Goal: Task Accomplishment & Management: Use online tool/utility

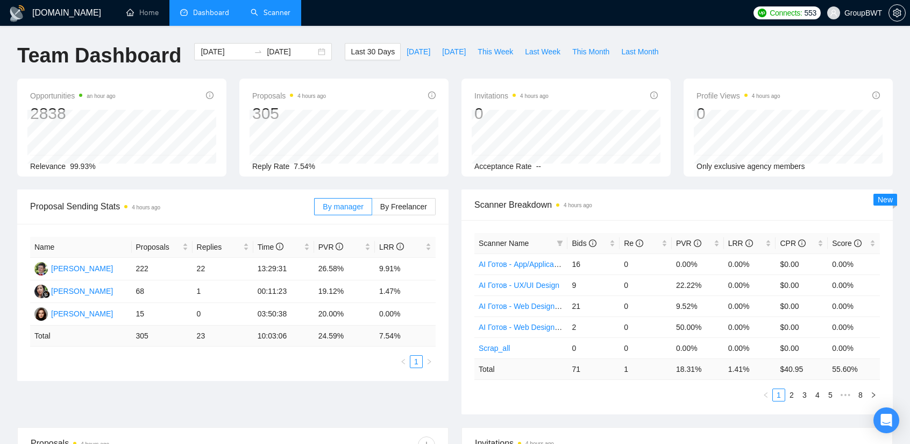
click at [277, 16] on link "Scanner" at bounding box center [271, 12] width 40 height 9
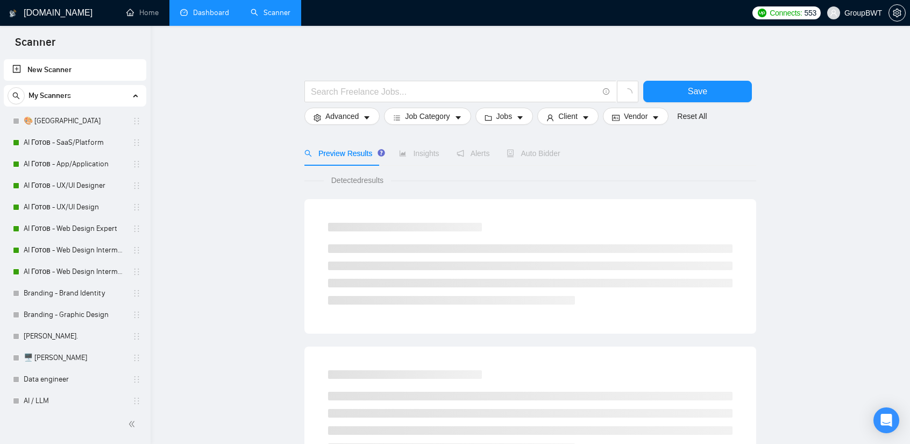
click at [211, 8] on link "Dashboard" at bounding box center [204, 12] width 49 height 9
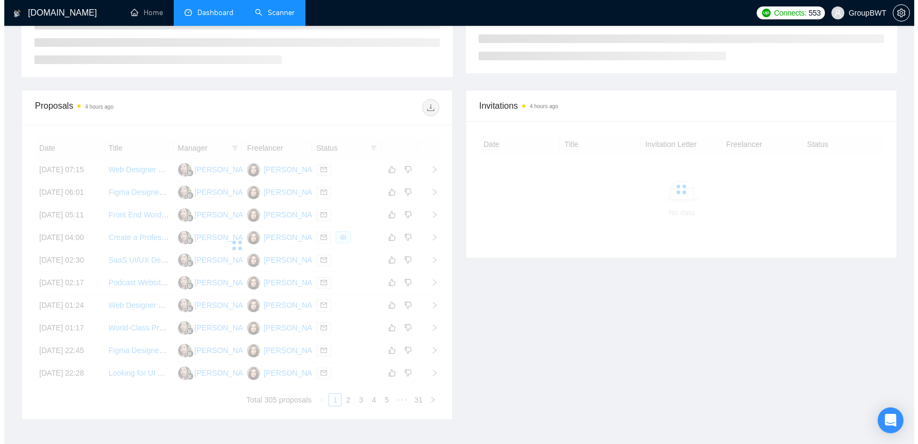
scroll to position [215, 0]
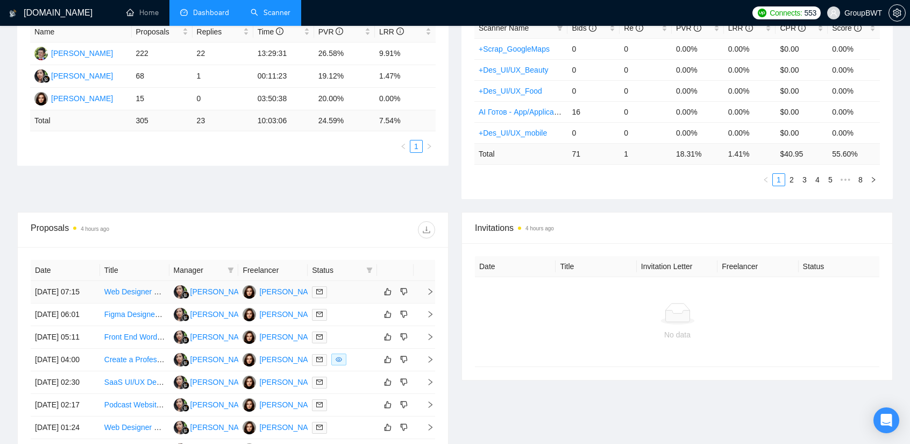
click at [95, 287] on td "[DATE] 07:15" at bounding box center [65, 292] width 69 height 23
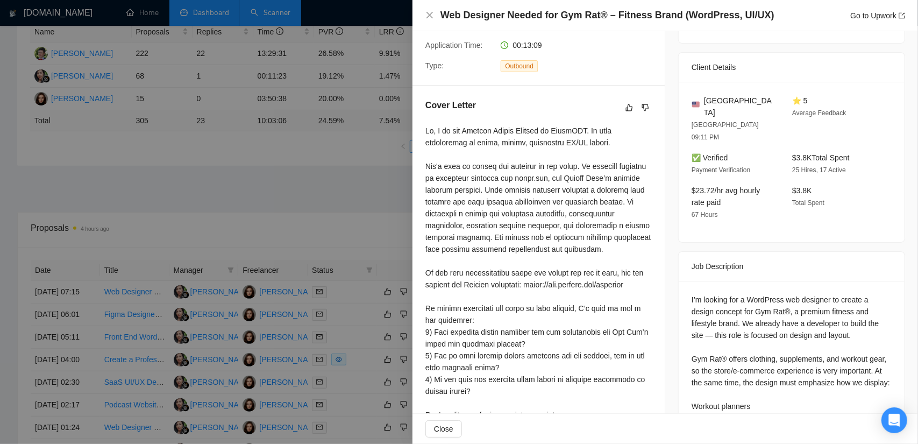
click at [138, 313] on div at bounding box center [459, 222] width 918 height 444
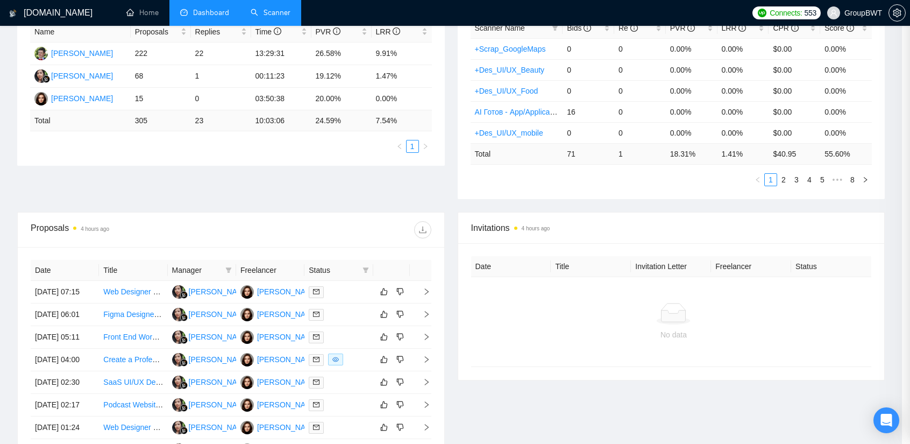
click at [82, 324] on td "[DATE] 06:01" at bounding box center [65, 314] width 68 height 23
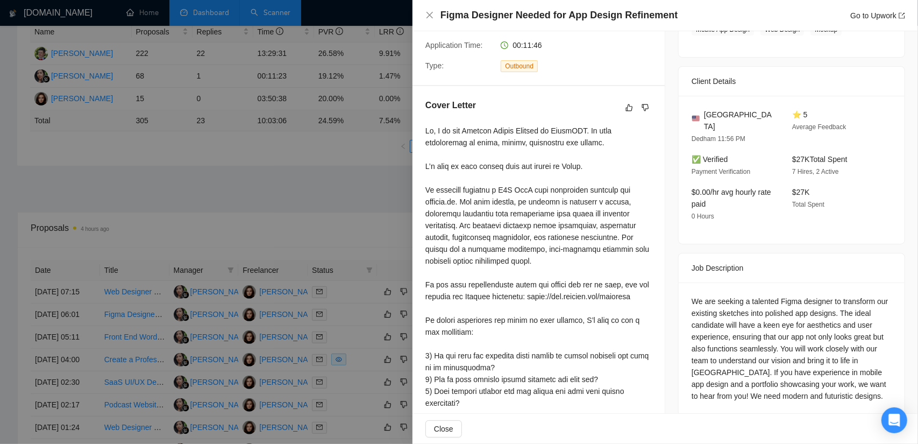
click at [75, 345] on div at bounding box center [459, 222] width 918 height 444
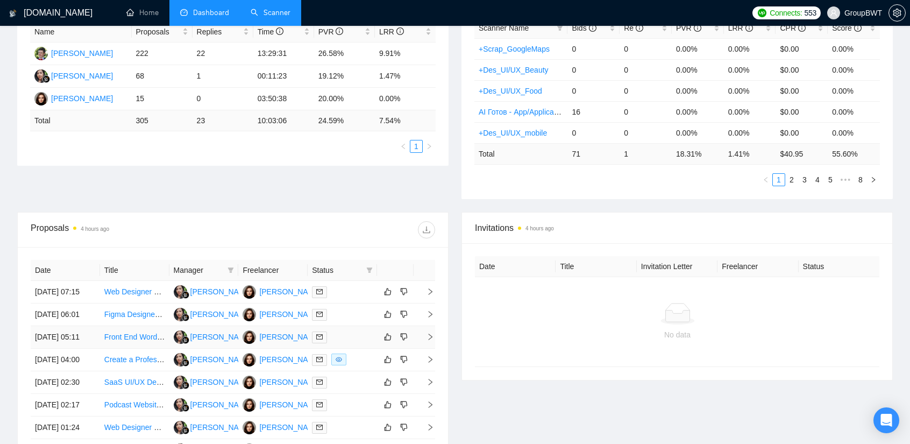
click at [85, 349] on td "[DATE] 05:11" at bounding box center [65, 337] width 69 height 23
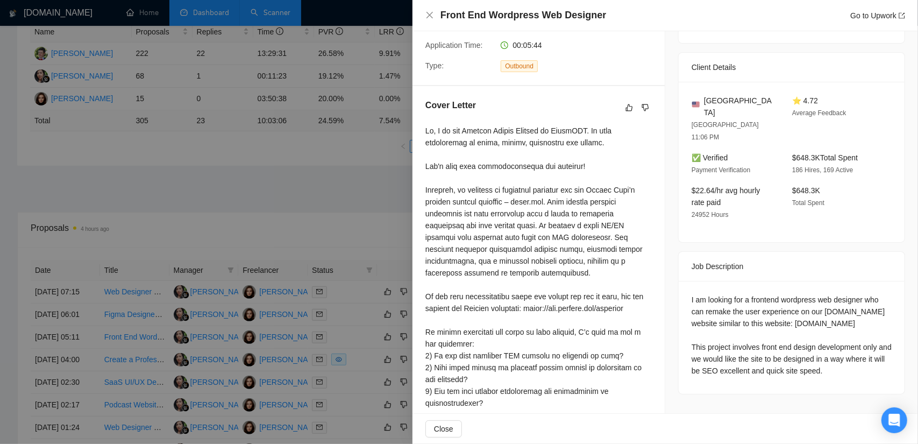
click at [80, 279] on div at bounding box center [459, 222] width 918 height 444
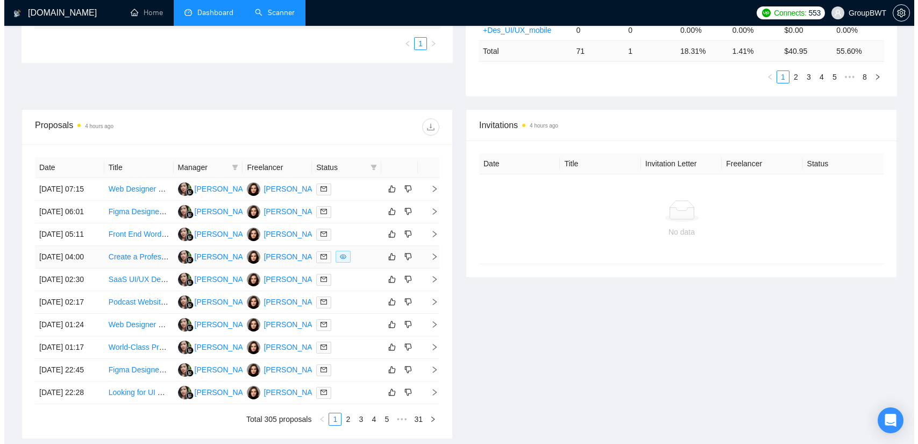
scroll to position [323, 0]
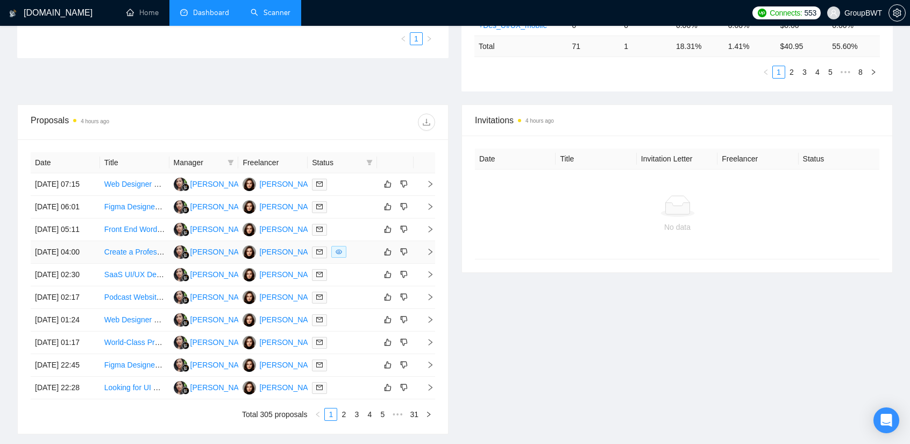
click at [89, 264] on td "[DATE] 04:00" at bounding box center [65, 252] width 69 height 23
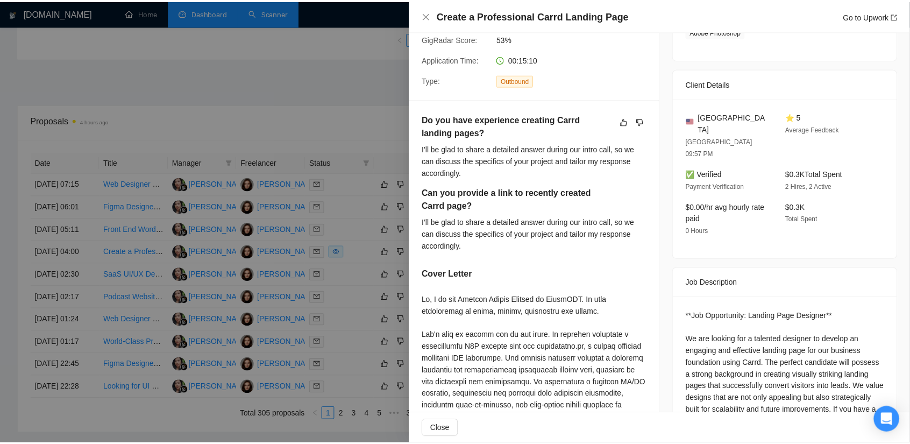
scroll to position [215, 0]
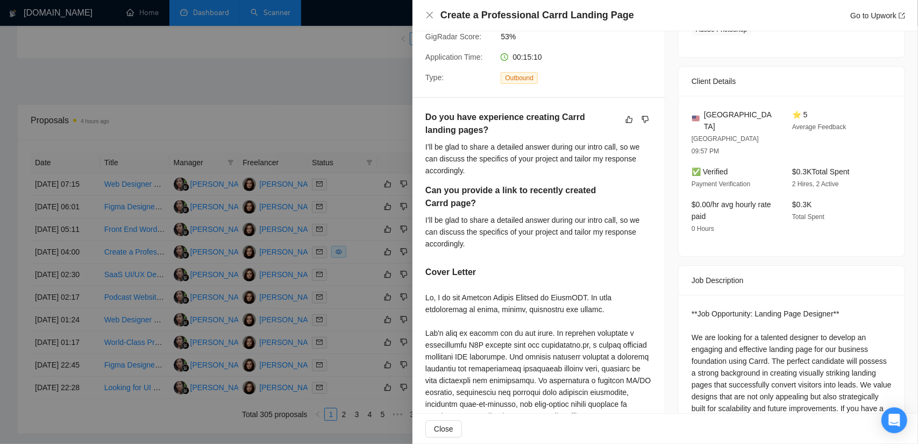
click at [59, 230] on div at bounding box center [459, 222] width 918 height 444
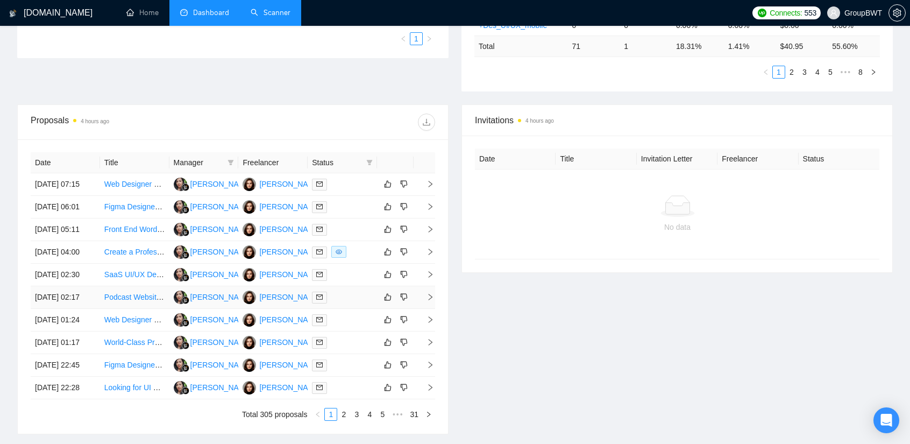
click at [82, 309] on td "[DATE] 02:17" at bounding box center [65, 297] width 69 height 23
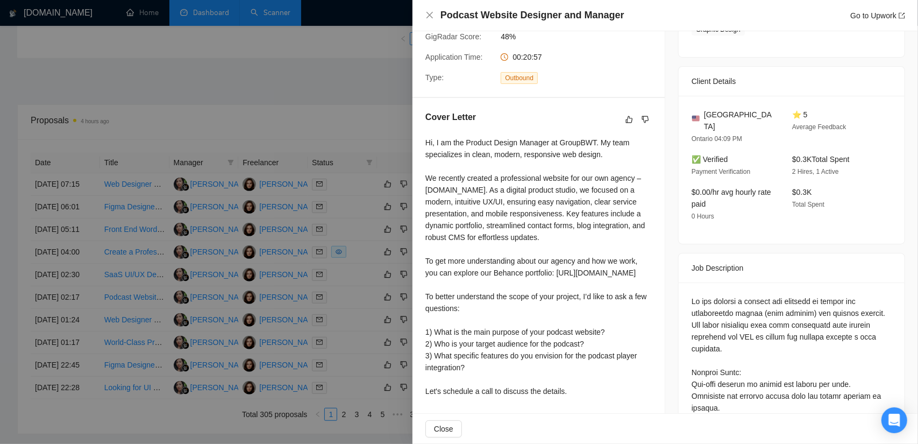
click at [64, 280] on div at bounding box center [459, 222] width 918 height 444
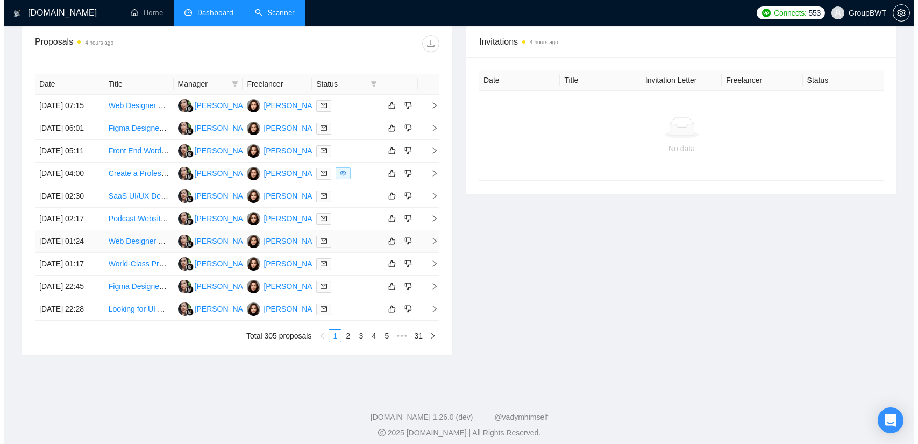
scroll to position [430, 0]
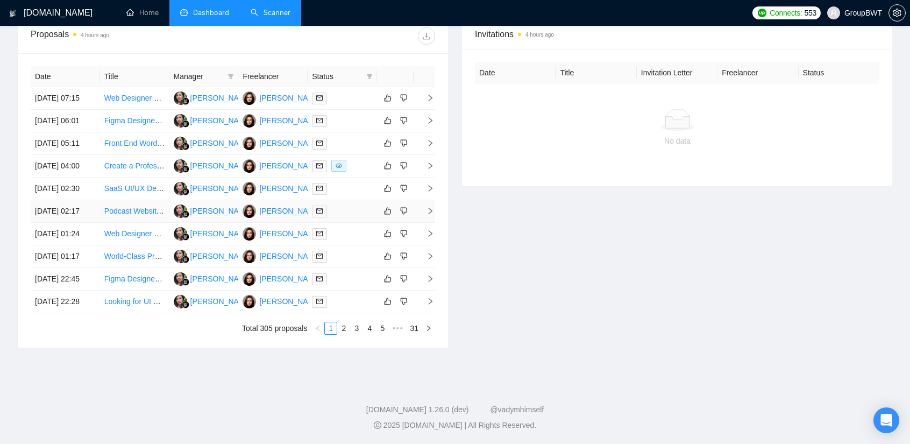
click at [90, 223] on td "[DATE] 02:17" at bounding box center [65, 211] width 69 height 23
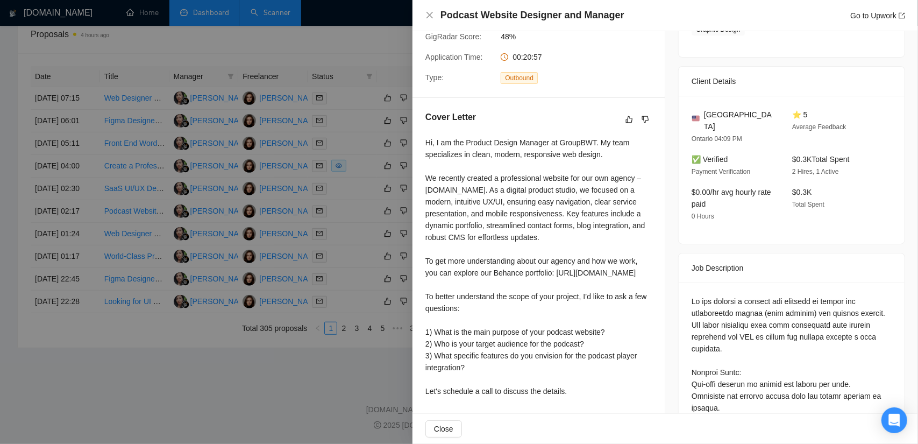
click at [58, 210] on div at bounding box center [459, 222] width 918 height 444
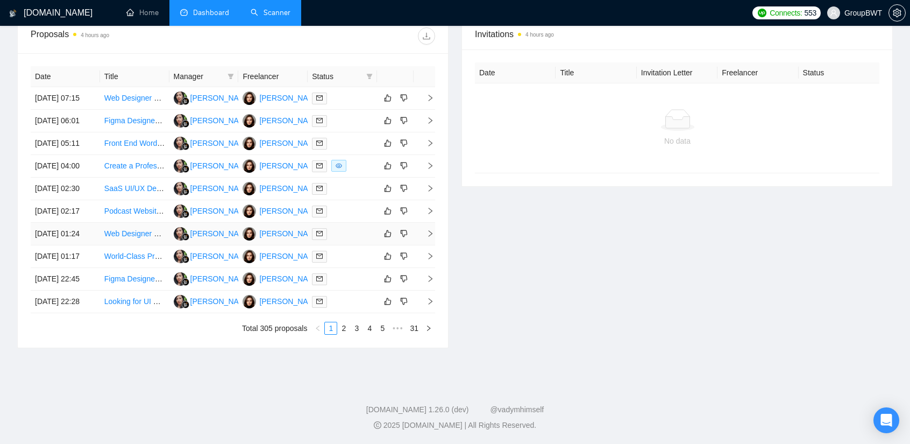
click at [84, 245] on td "[DATE] 01:24" at bounding box center [65, 234] width 69 height 23
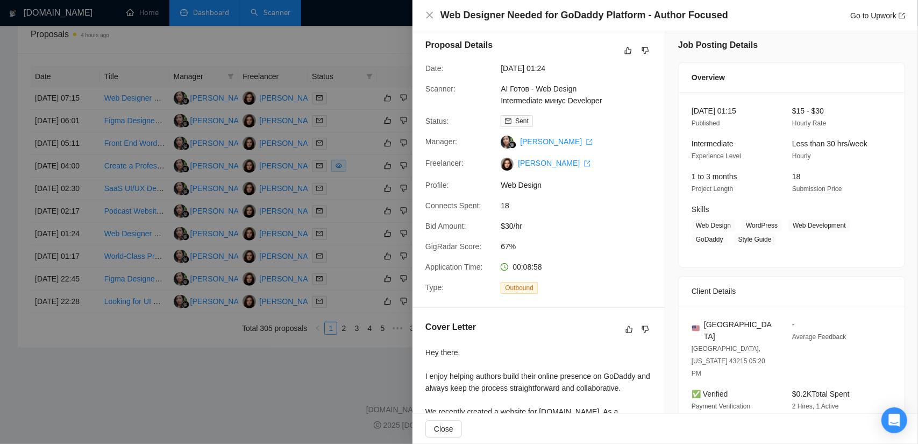
scroll to position [0, 0]
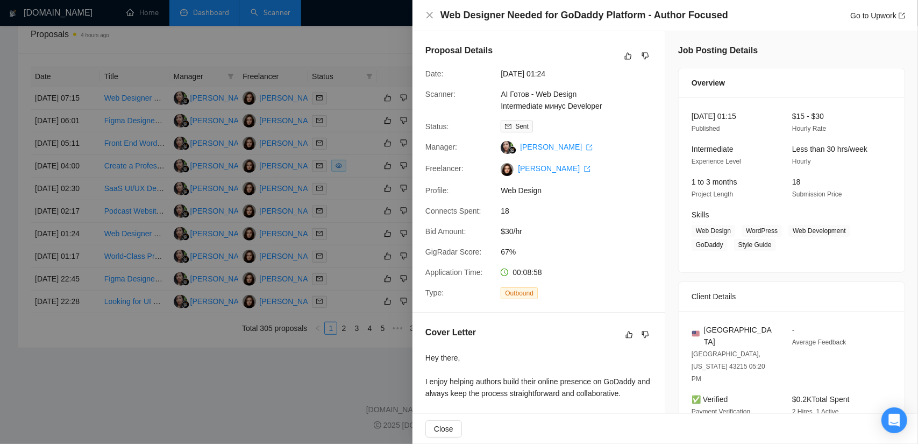
click at [87, 280] on div at bounding box center [459, 222] width 918 height 444
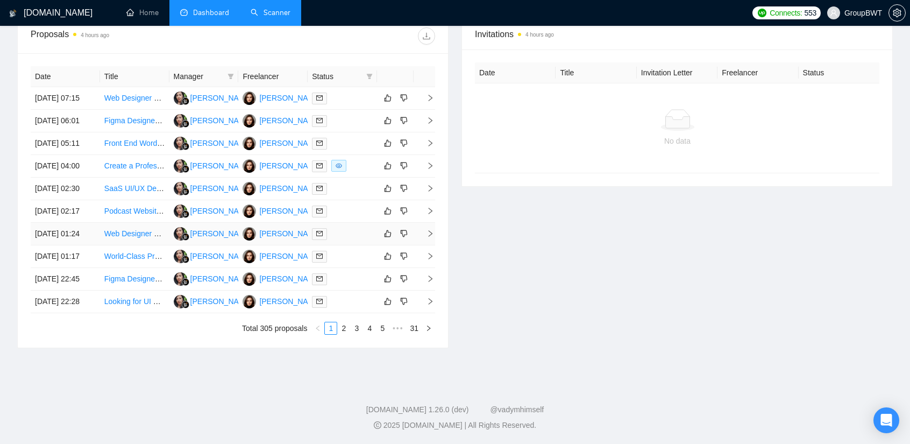
click at [90, 245] on td "[DATE] 01:24" at bounding box center [65, 234] width 69 height 23
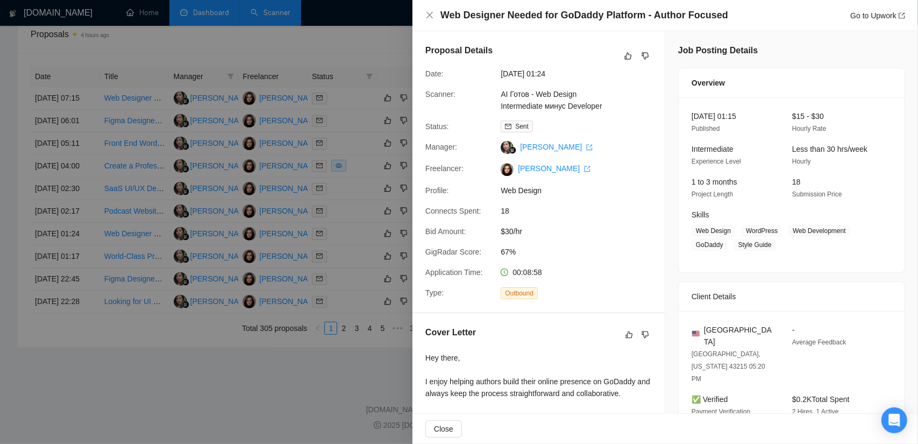
click at [9, 315] on div at bounding box center [459, 222] width 918 height 444
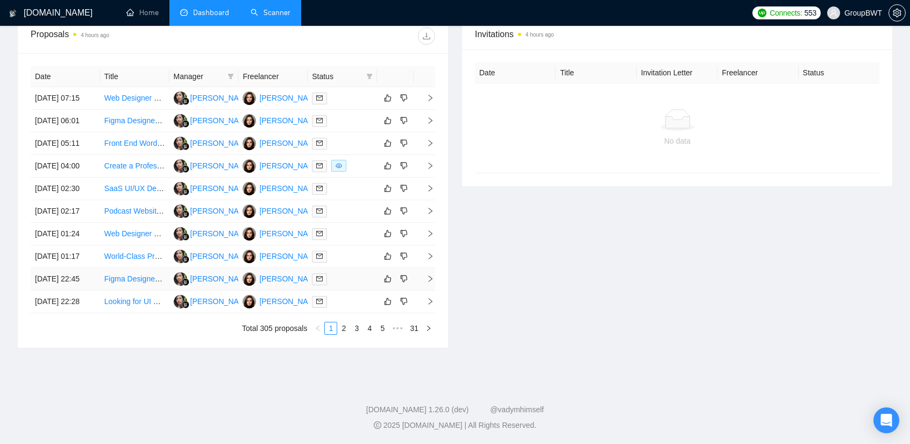
click at [86, 291] on td "[DATE] 22:45" at bounding box center [65, 279] width 69 height 23
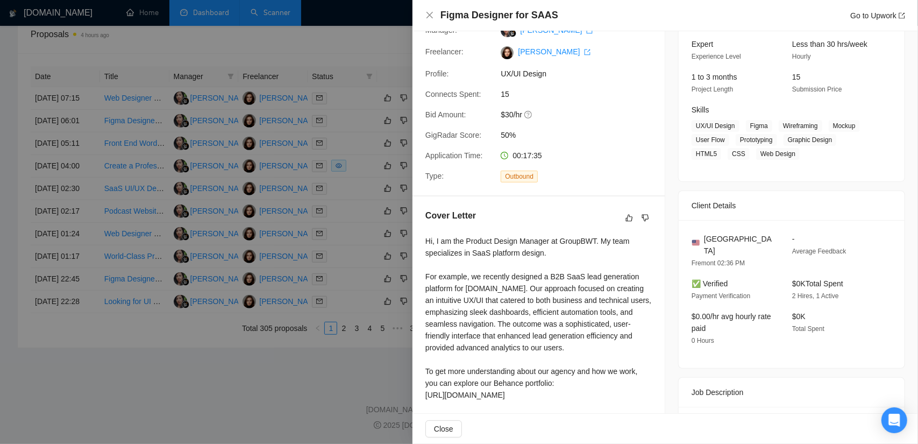
scroll to position [108, 0]
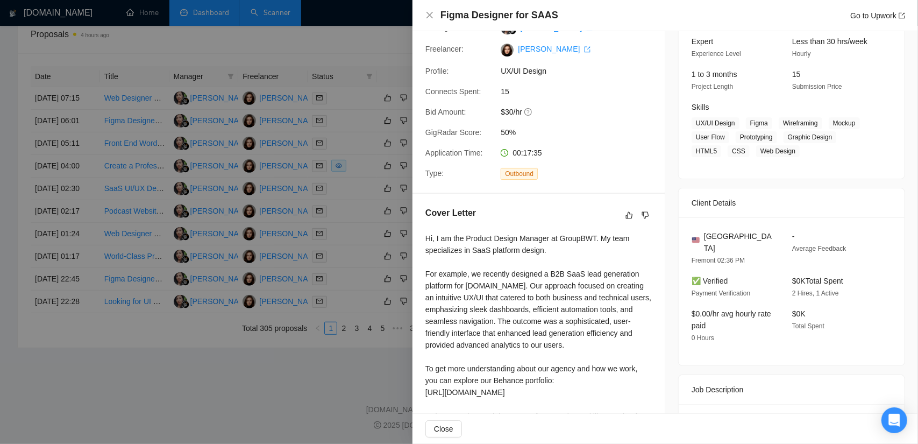
click at [79, 375] on div at bounding box center [459, 222] width 918 height 444
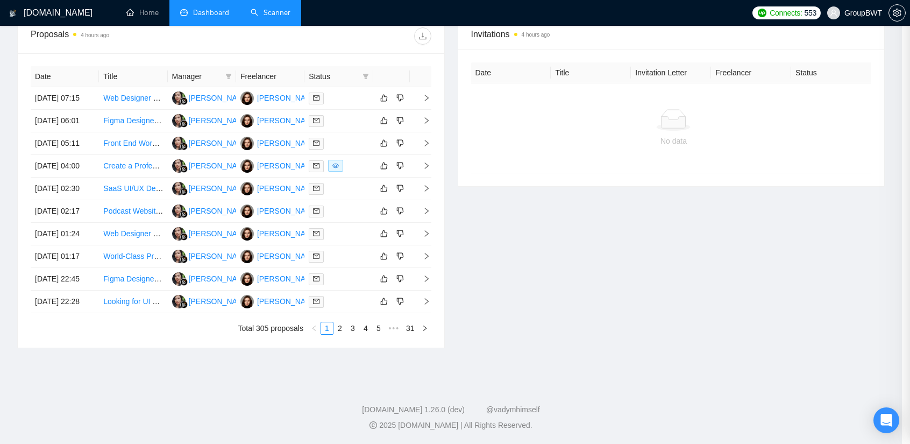
click at [87, 313] on td "[DATE] 22:28" at bounding box center [65, 302] width 68 height 23
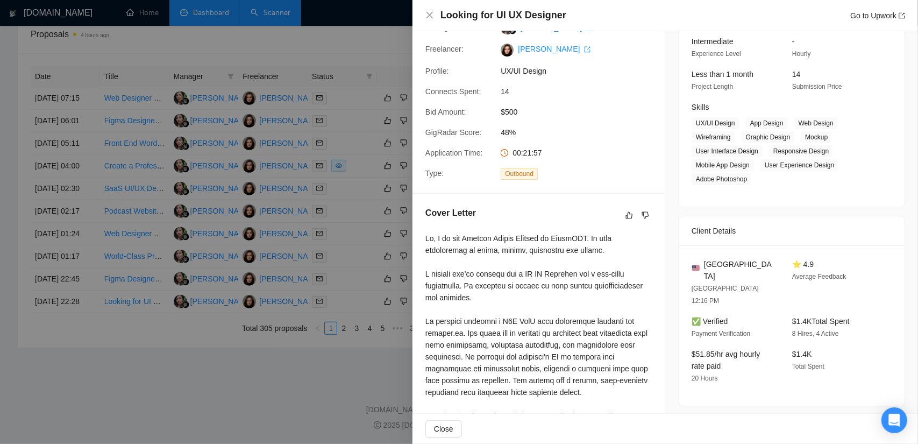
click at [84, 236] on div at bounding box center [459, 222] width 918 height 444
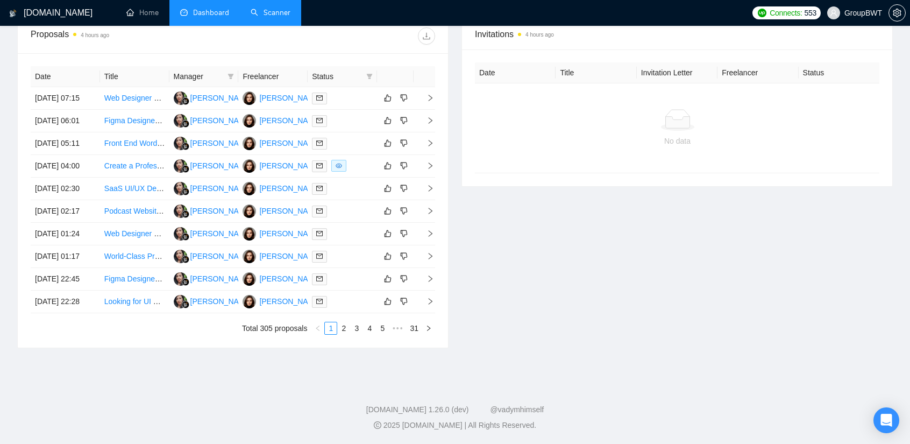
click at [17, 257] on div "Proposals 4 hours ago Date Title Manager Freelancer Status [DATE] 07:15 Web Des…" at bounding box center [233, 183] width 444 height 330
click at [104, 313] on td "Looking for UI UX Designer" at bounding box center [134, 302] width 69 height 23
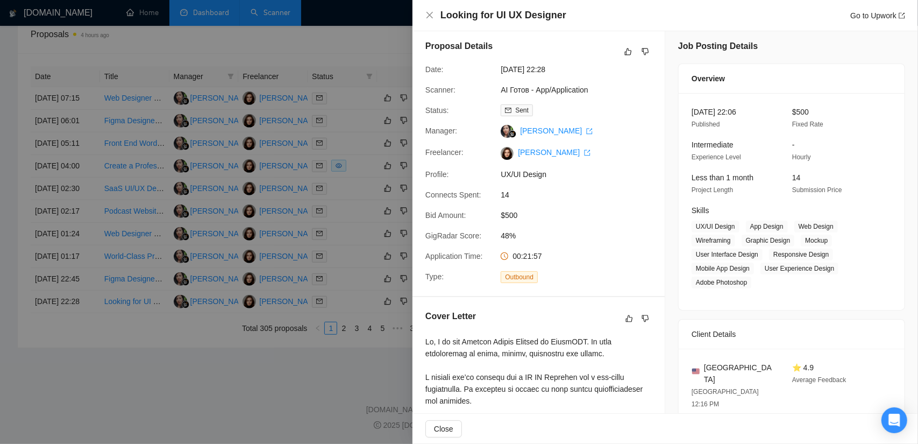
scroll to position [0, 0]
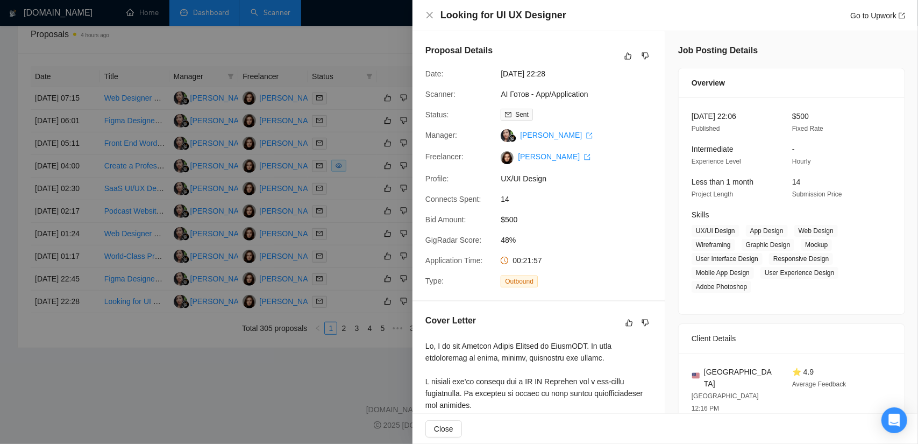
click at [20, 134] on div at bounding box center [459, 222] width 918 height 444
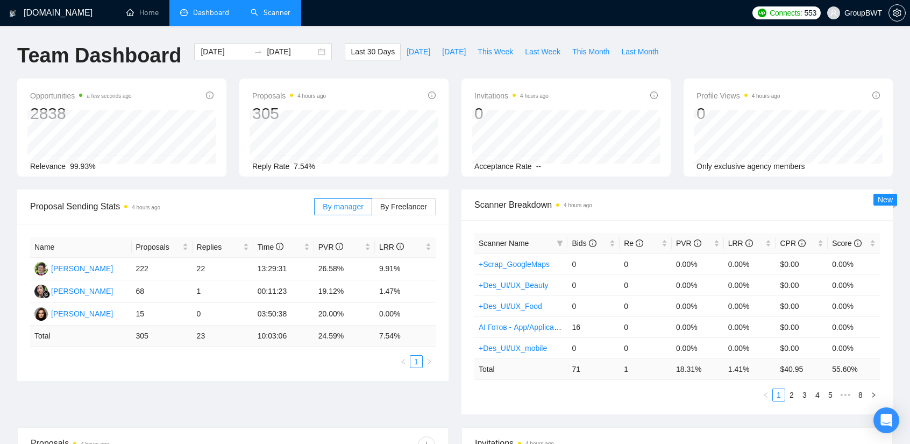
click at [19, 158] on div "Opportunities a few seconds ago 2838 Relevance 99.93%" at bounding box center [121, 128] width 209 height 98
click at [268, 8] on link "Scanner" at bounding box center [271, 12] width 40 height 9
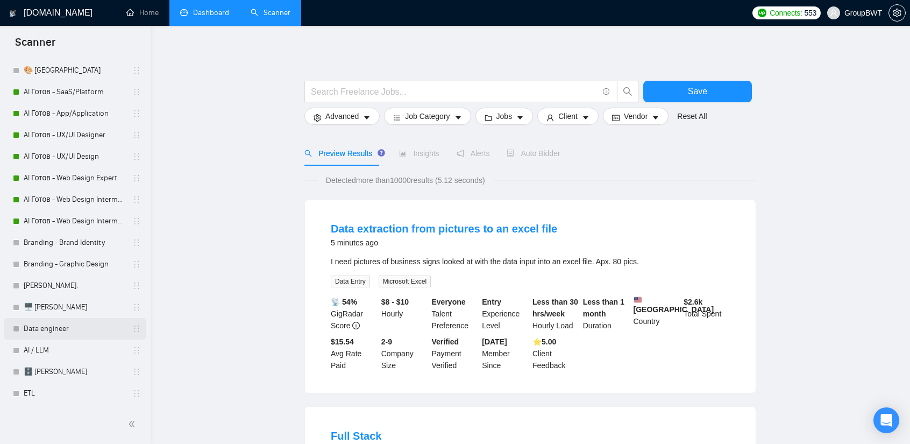
scroll to position [54, 0]
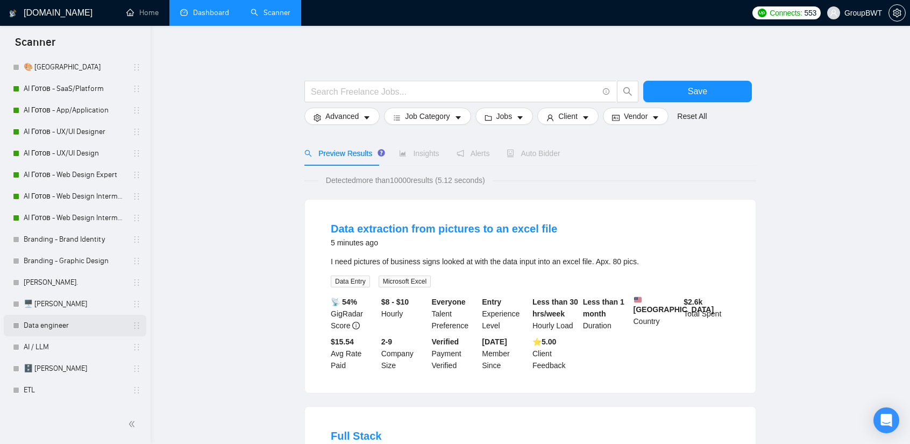
click at [46, 331] on link "Data engineer" at bounding box center [75, 326] width 102 height 22
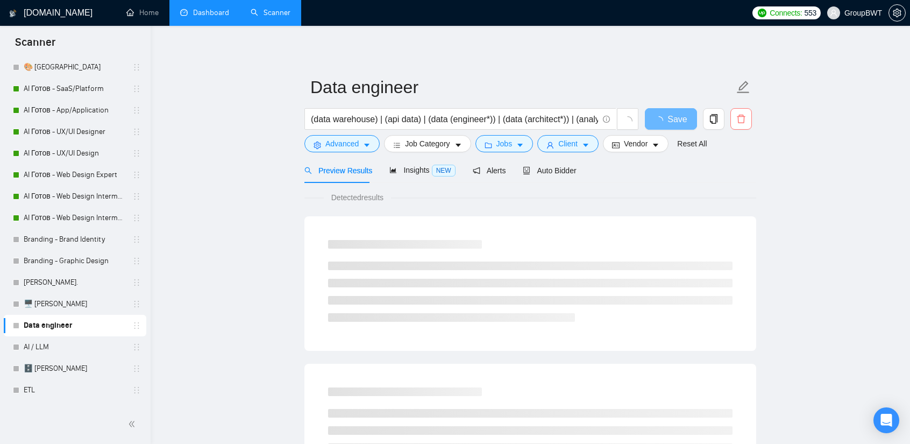
scroll to position [0, 895]
drag, startPoint x: 483, startPoint y: 117, endPoint x: 817, endPoint y: 117, distance: 333.5
click at [545, 117] on input "(data warehouse) | (api data) | (data (engineer*)) | (data (architect*)) | (ana…" at bounding box center [454, 118] width 287 height 13
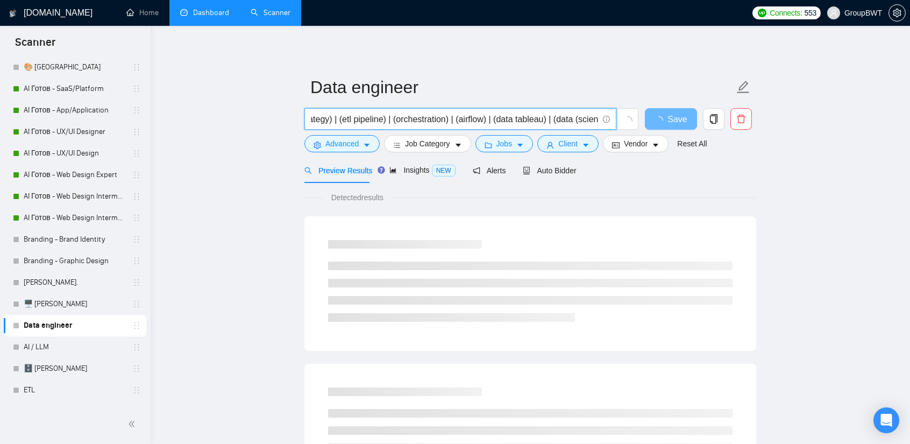
click at [545, 117] on input "(data warehouse) | (api data) | (data (engineer*)) | (data (architect*)) | (ana…" at bounding box center [454, 118] width 287 height 13
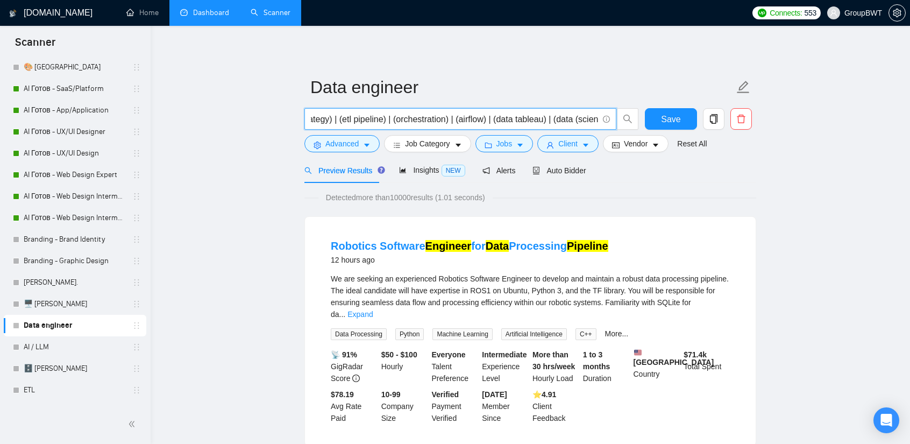
scroll to position [0, 0]
